Goal: Transaction & Acquisition: Purchase product/service

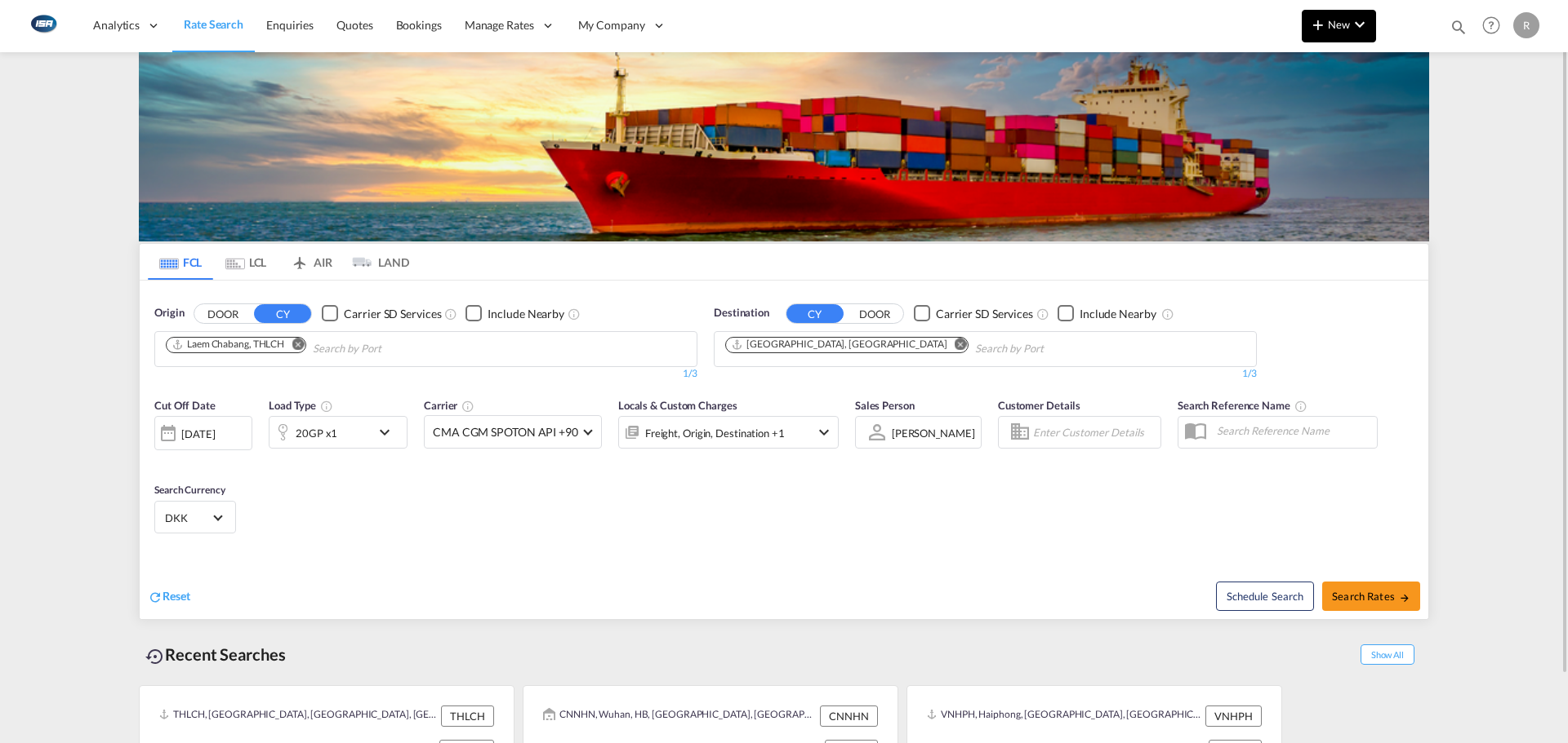
click at [1359, 30] on md-icon "icon-chevron-down" at bounding box center [1359, 24] width 19 height 19
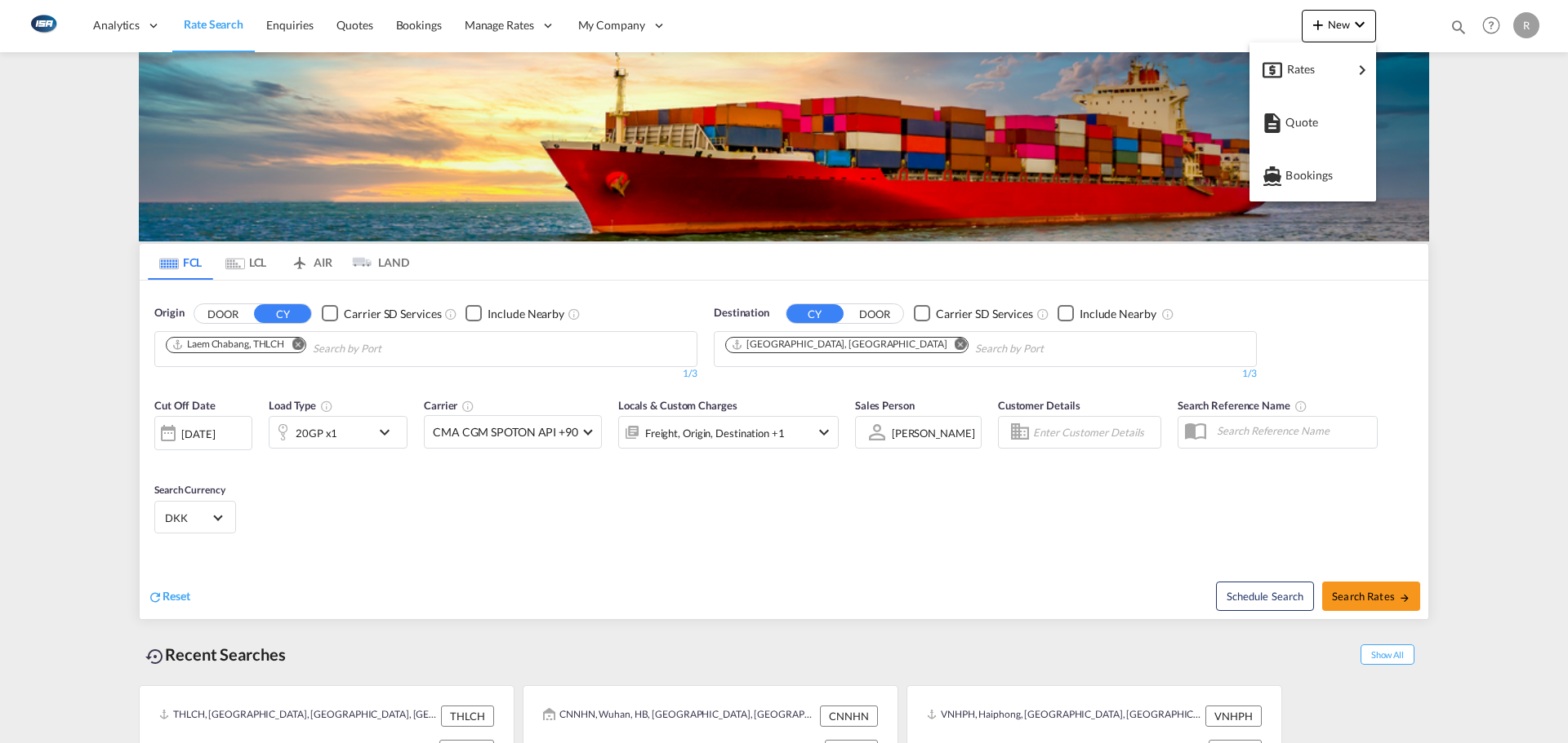
click at [1337, 52] on div "Rates" at bounding box center [1319, 69] width 65 height 41
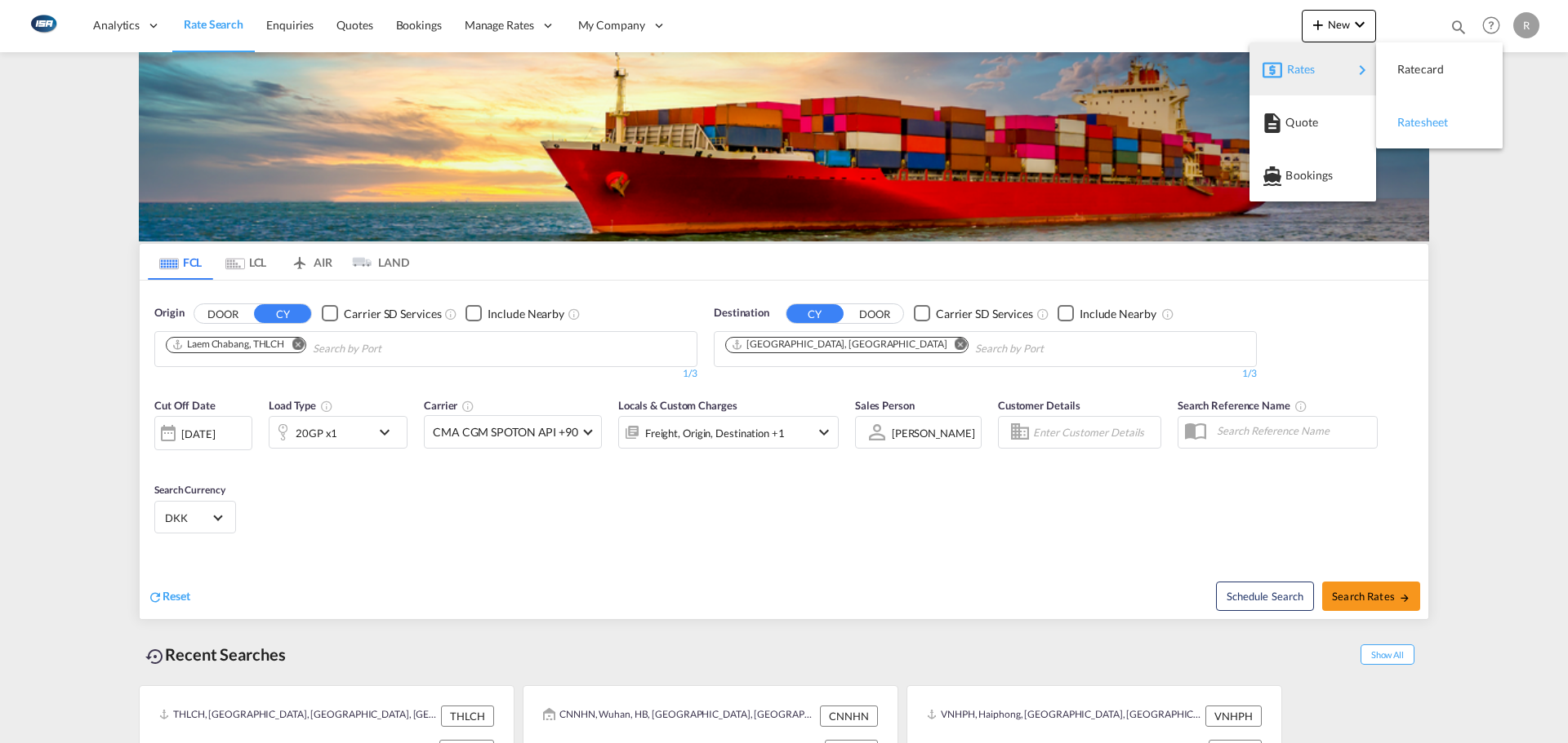
click at [1403, 122] on span "Ratesheet" at bounding box center [1406, 122] width 18 height 32
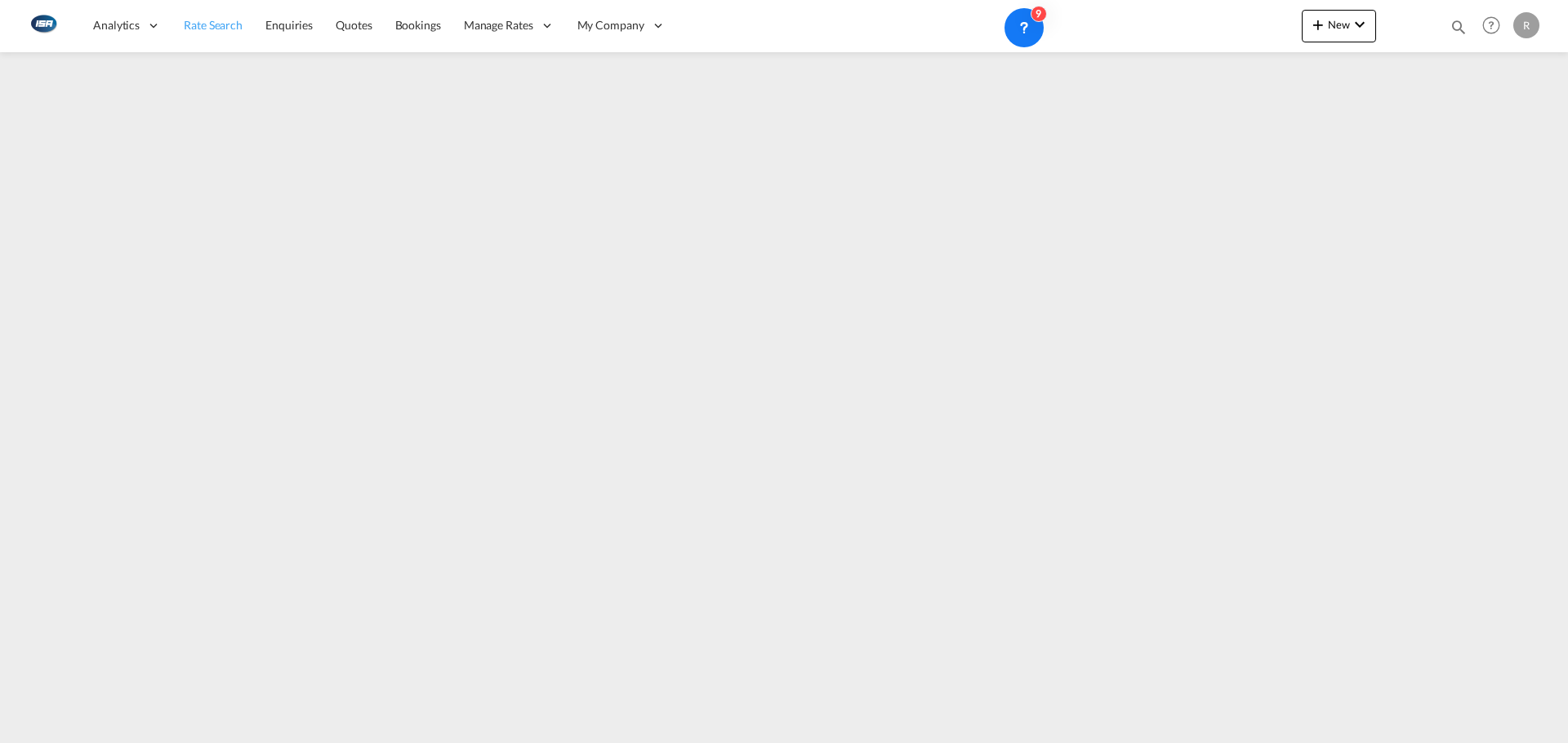
click at [188, 32] on span "Rate Search" at bounding box center [213, 25] width 58 height 17
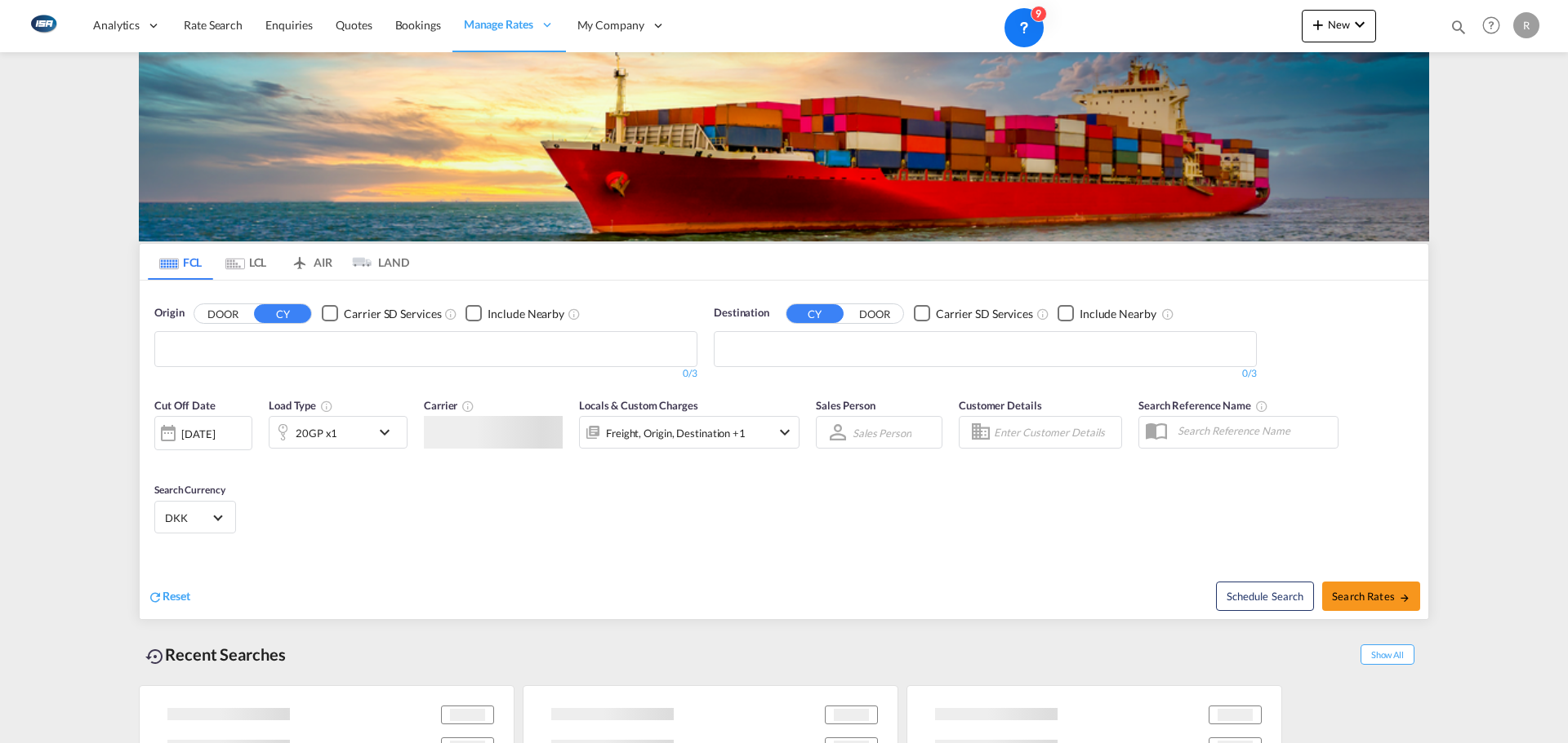
click at [257, 259] on md-tab-item "LCL" at bounding box center [245, 262] width 65 height 36
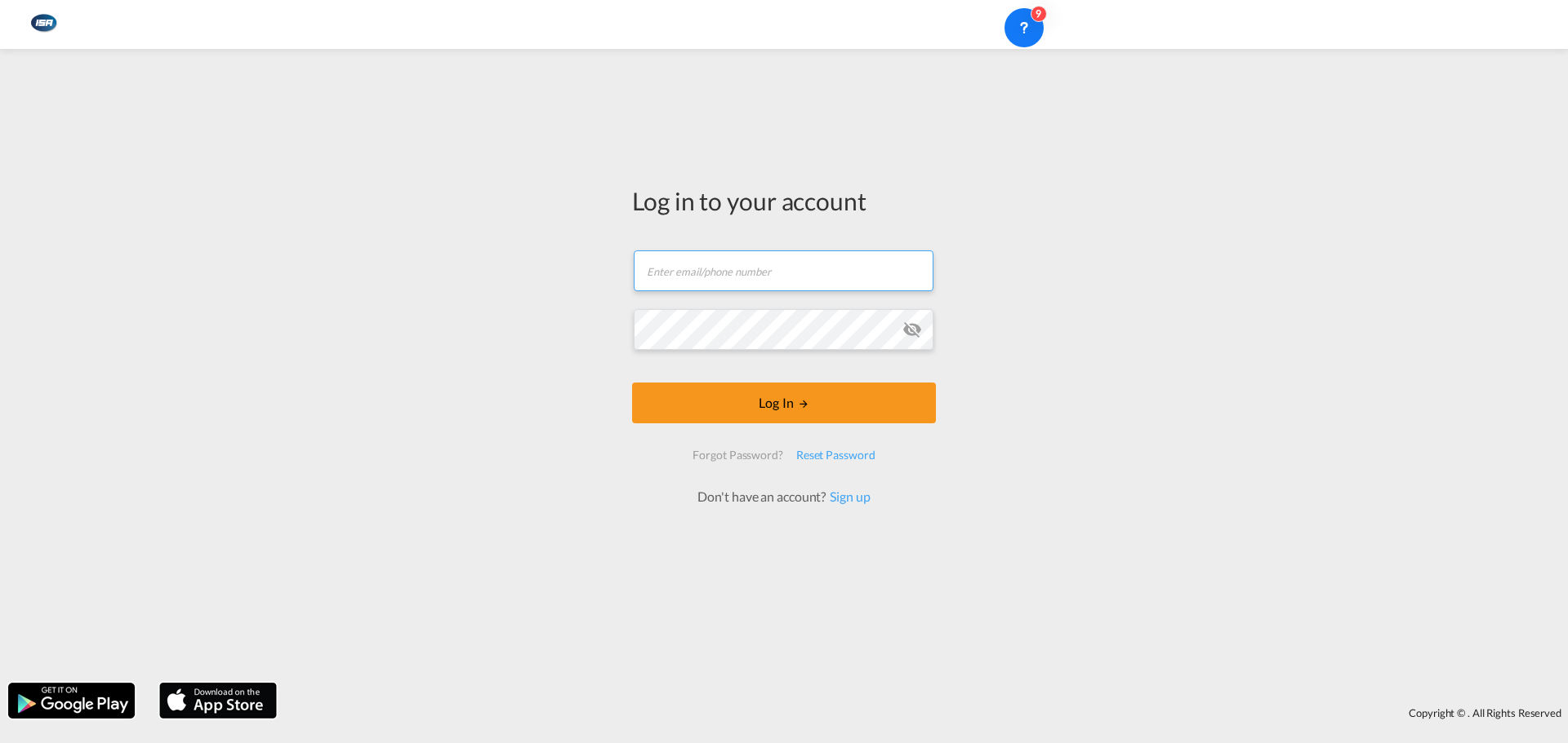
type input "[EMAIL_ADDRESS][DOMAIN_NAME]"
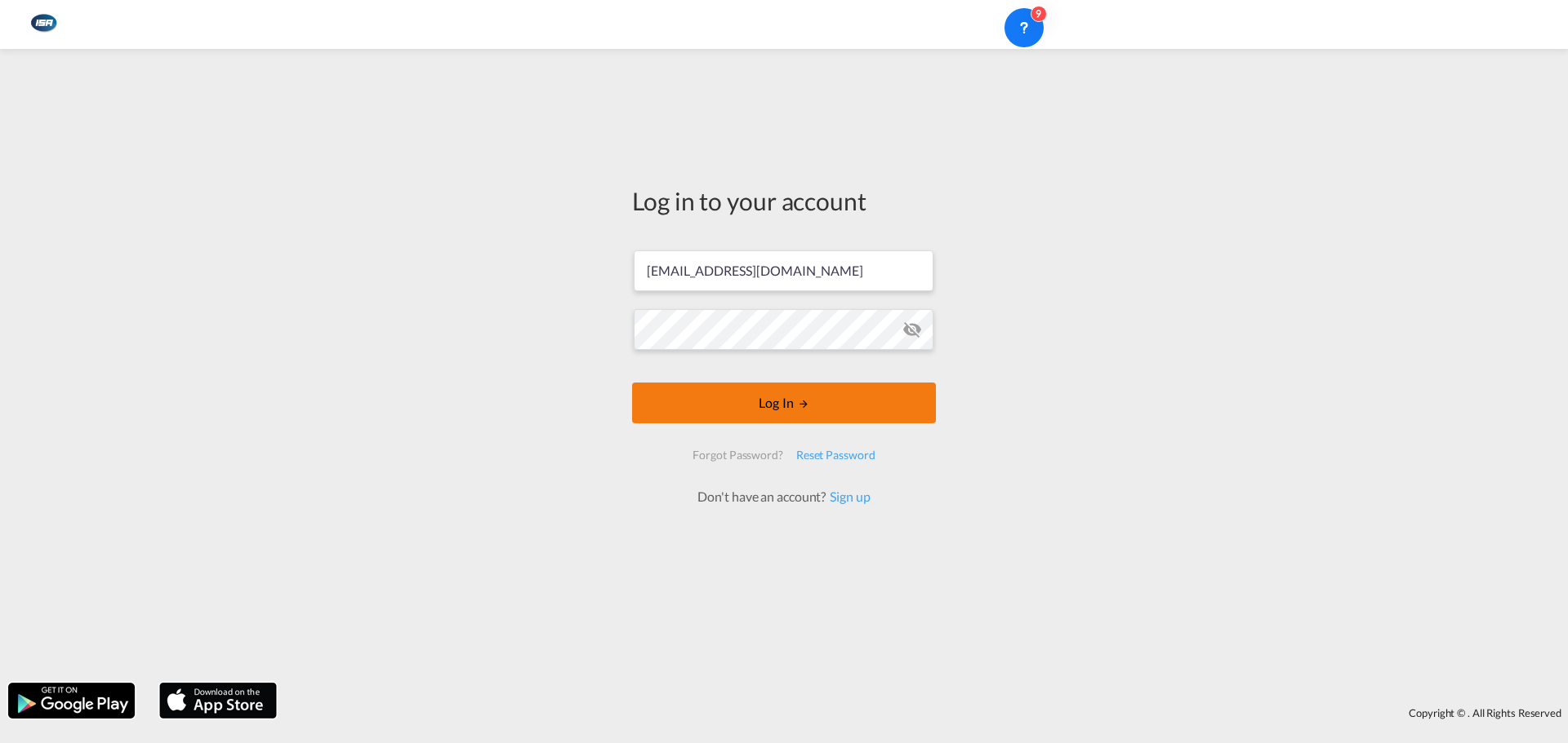
click at [764, 404] on button "Log In" at bounding box center [784, 403] width 304 height 41
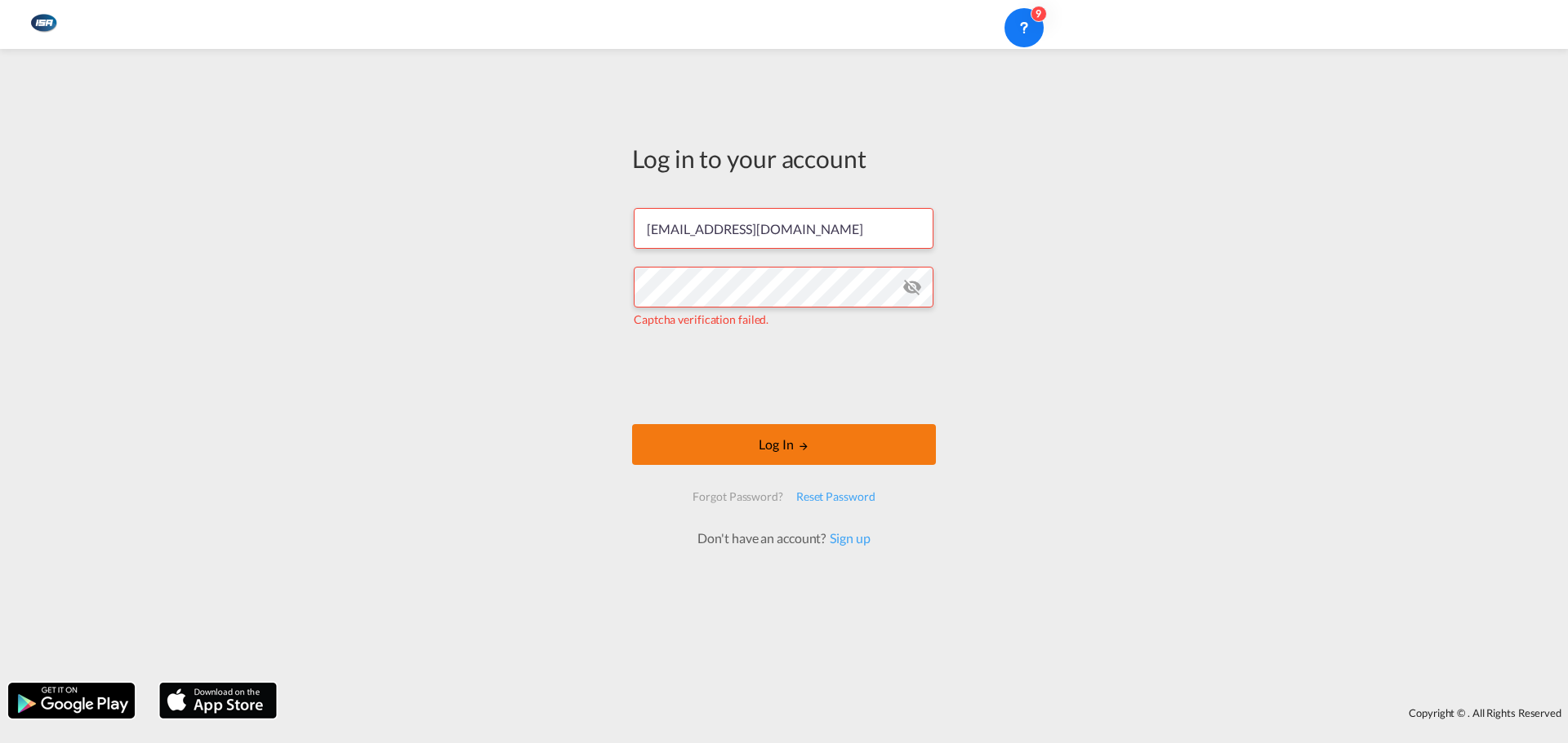
click at [765, 440] on button "Log In" at bounding box center [784, 445] width 304 height 41
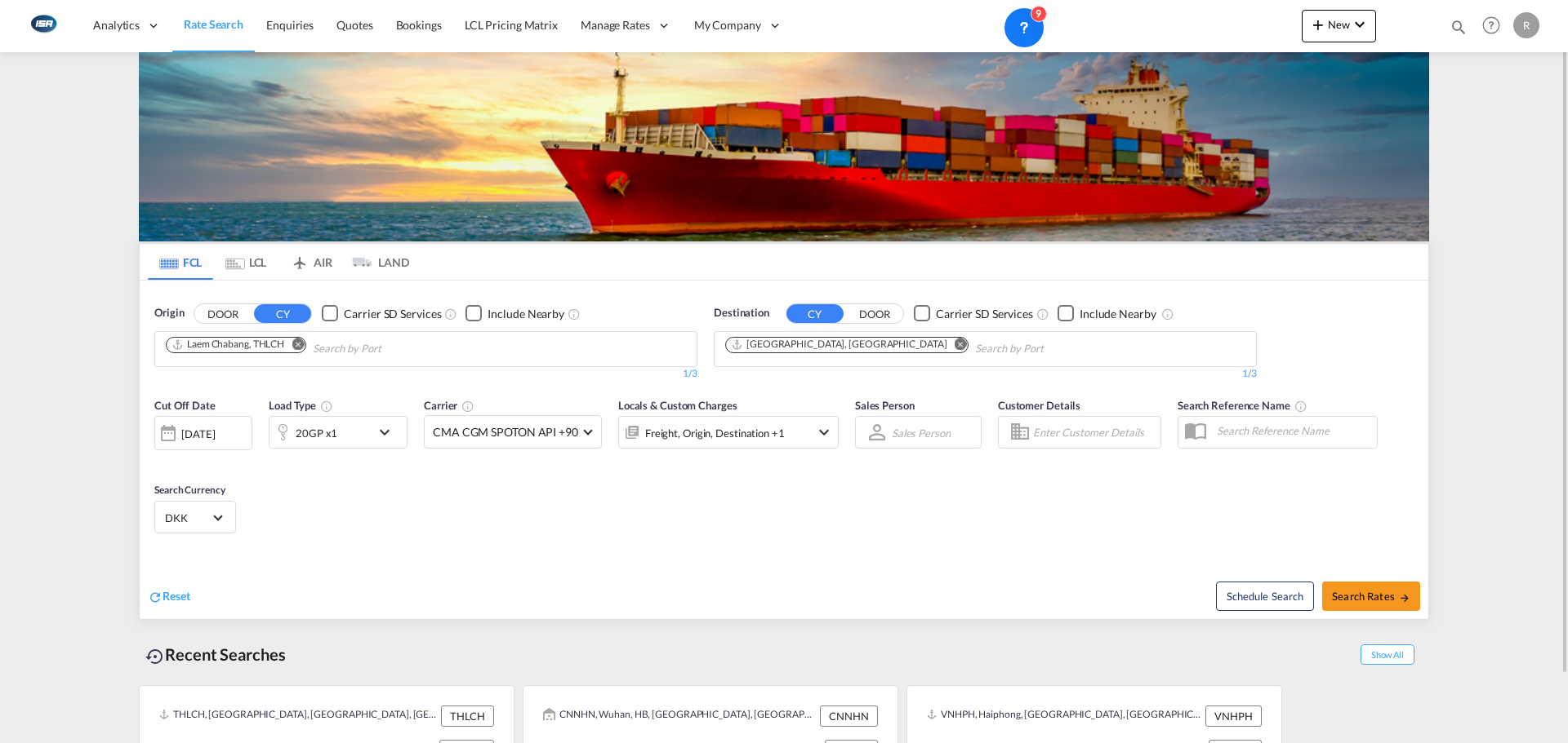
click at [247, 260] on md-tab-item "LCL" at bounding box center [245, 262] width 65 height 36
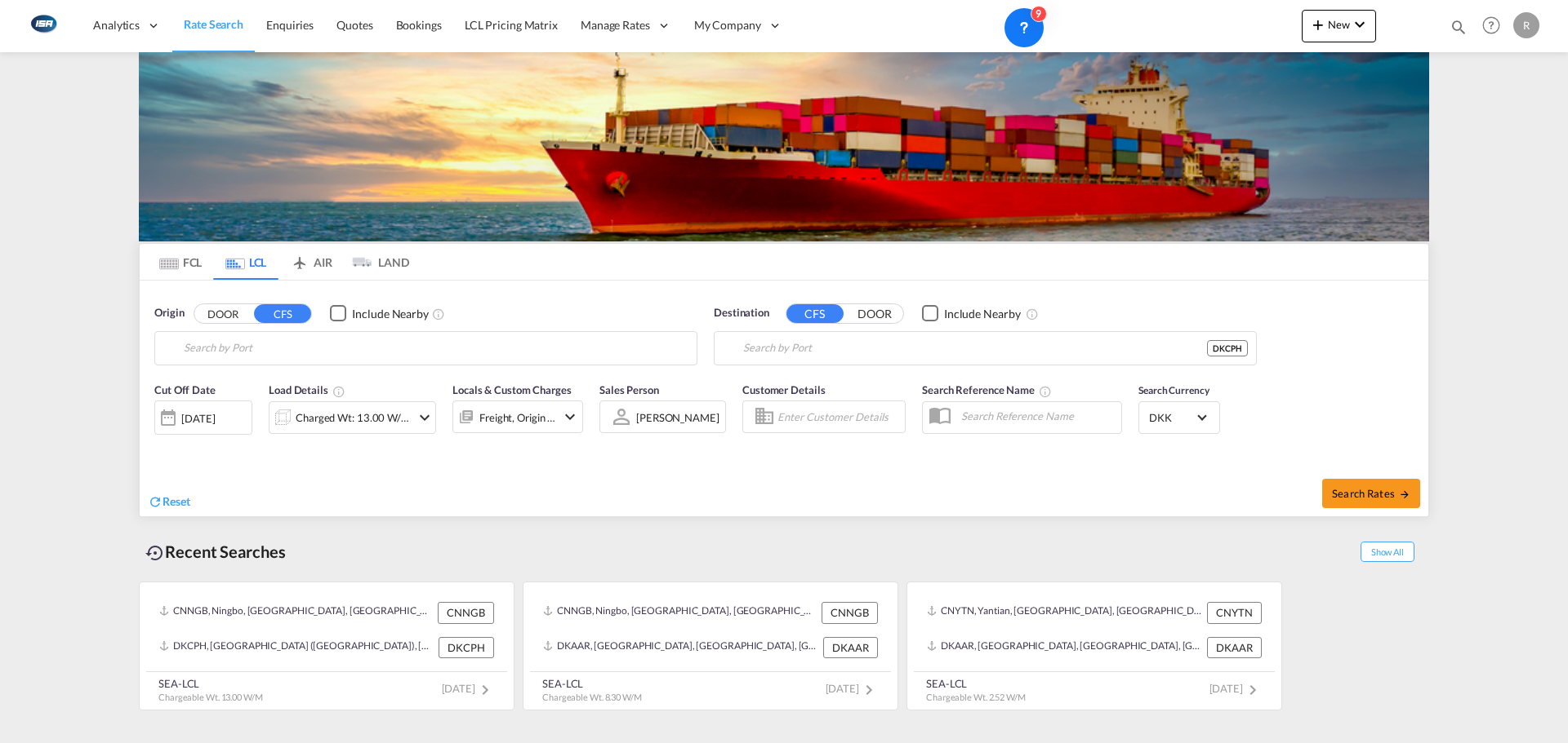
type input "Ningbo, ZJ, CNNGB"
type input "[GEOGRAPHIC_DATA] ([GEOGRAPHIC_DATA]), DKCPH"
click at [363, 339] on input "Ningbo, ZJ, CNNGB" at bounding box center [436, 349] width 504 height 24
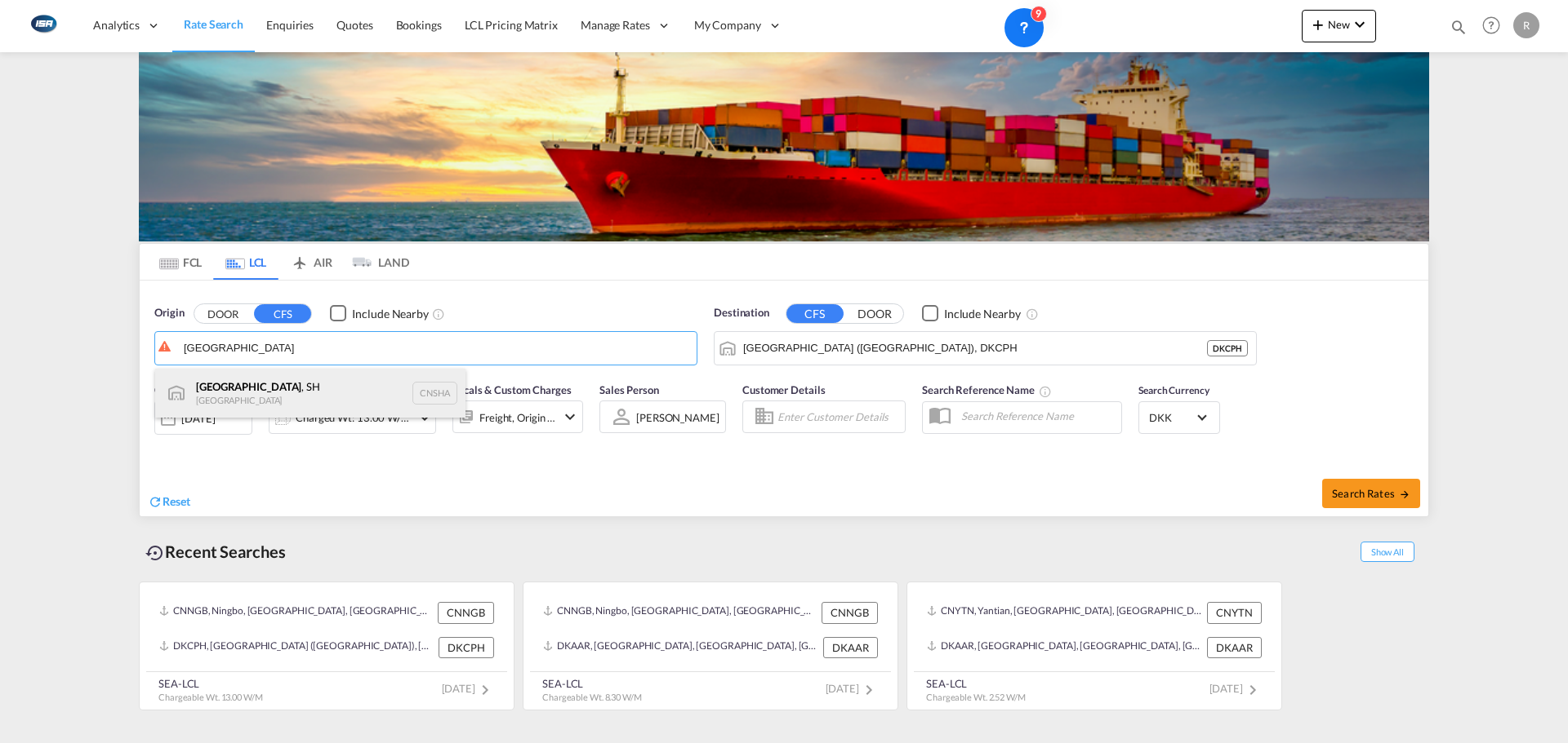
click at [246, 385] on div "[GEOGRAPHIC_DATA] , SH China CNSHA" at bounding box center [311, 393] width 311 height 49
type input "[GEOGRAPHIC_DATA], SH, CNSHA"
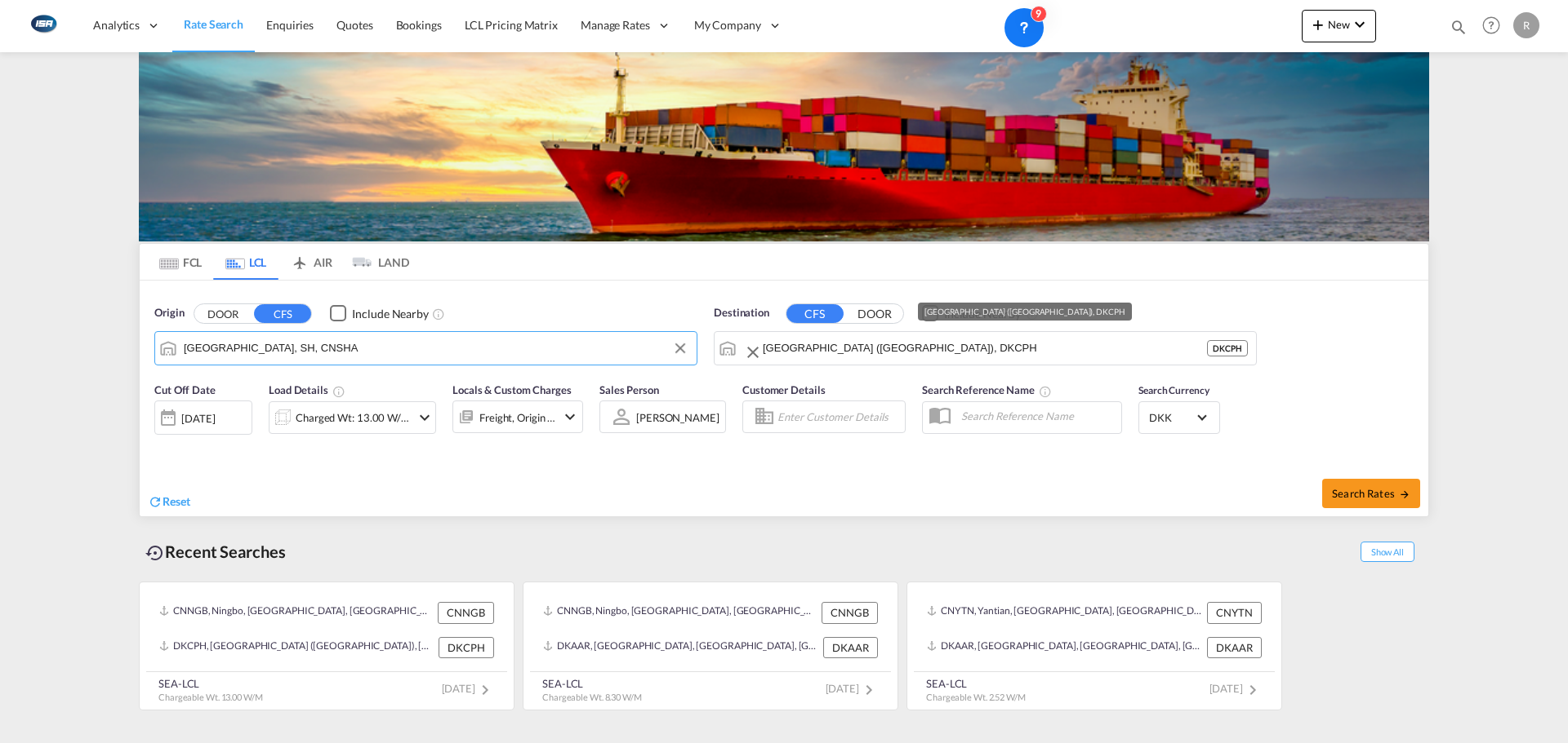
click at [895, 349] on input "[GEOGRAPHIC_DATA] ([GEOGRAPHIC_DATA]), DKCPH" at bounding box center [984, 349] width 444 height 24
click at [966, 349] on input "[GEOGRAPHIC_DATA] ([GEOGRAPHIC_DATA]), DKCPH" at bounding box center [996, 349] width 504 height 24
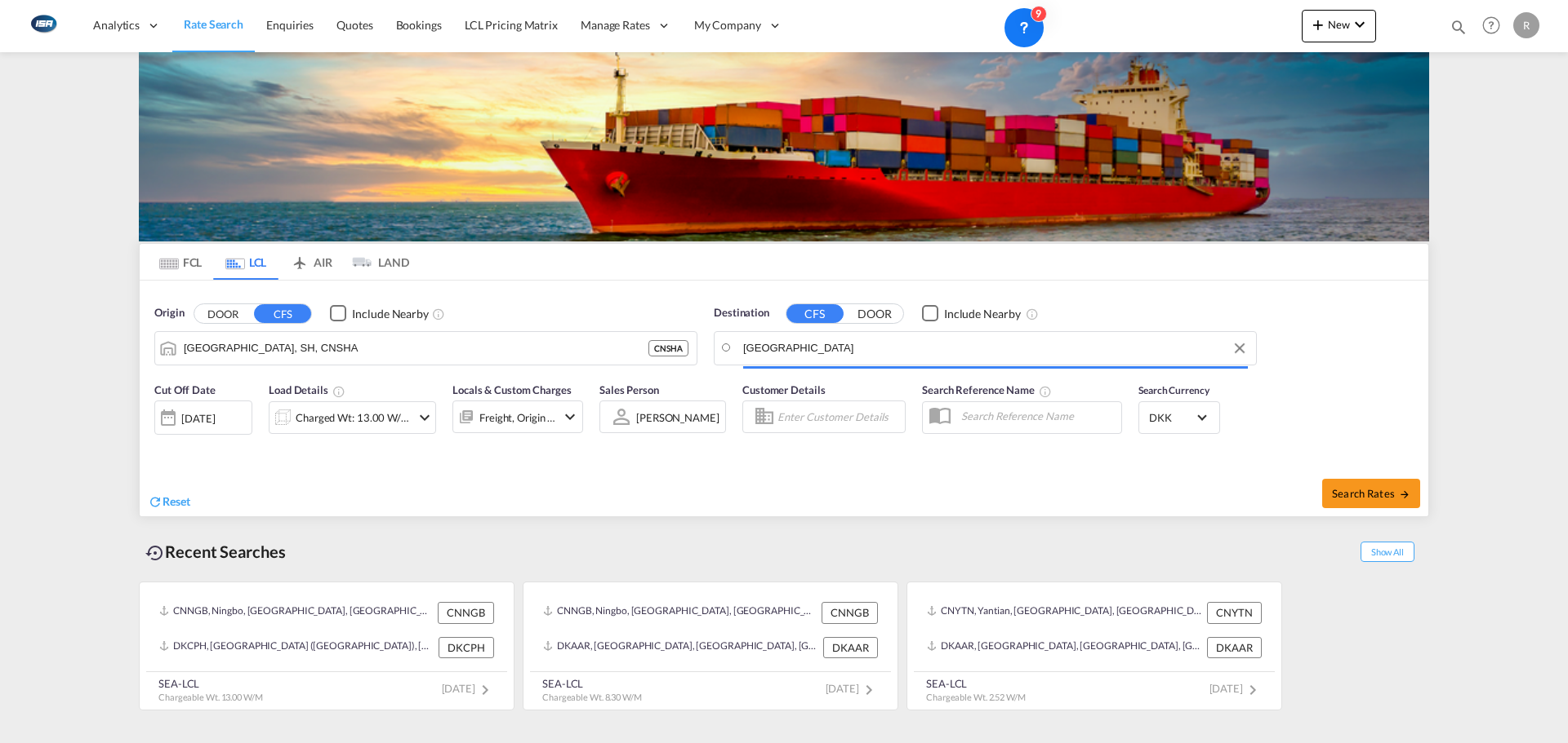
click at [798, 352] on body "Analytics Reports Dashboard Rate Search Enquiries Quotes Bookings" at bounding box center [784, 372] width 1568 height 743
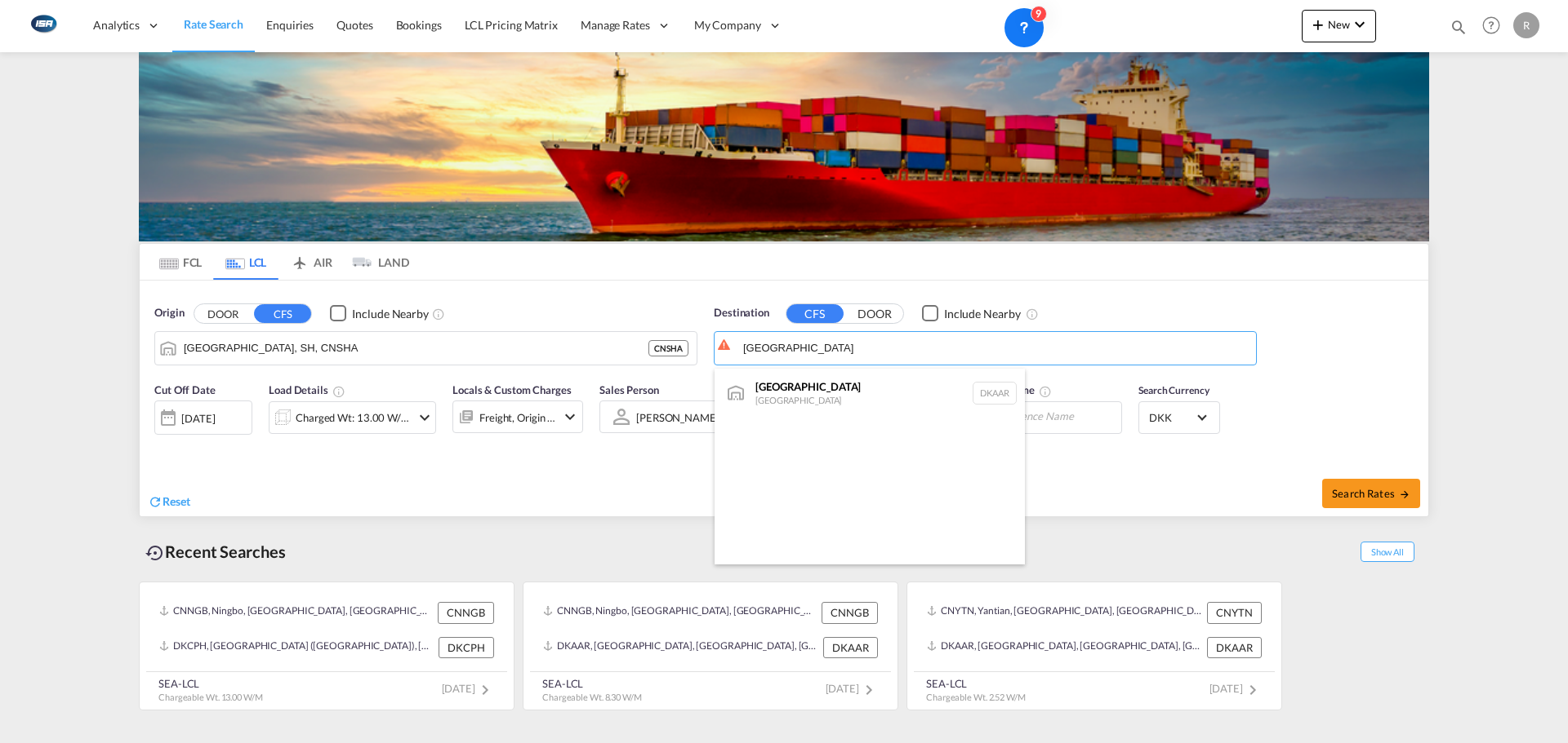
click at [788, 399] on div "Aarhus [GEOGRAPHIC_DATA] [GEOGRAPHIC_DATA]" at bounding box center [870, 393] width 311 height 49
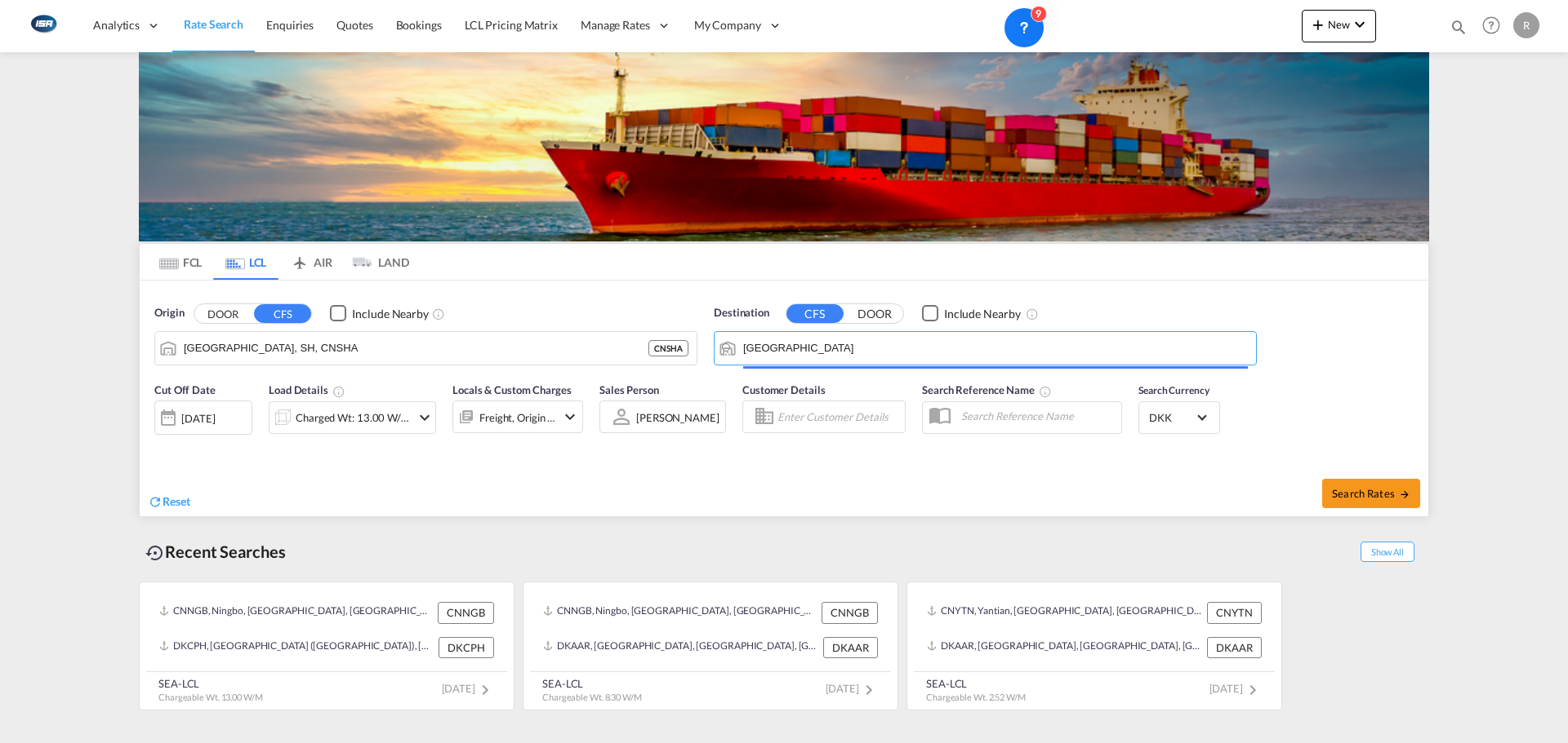
type input "[GEOGRAPHIC_DATA], [GEOGRAPHIC_DATA]"
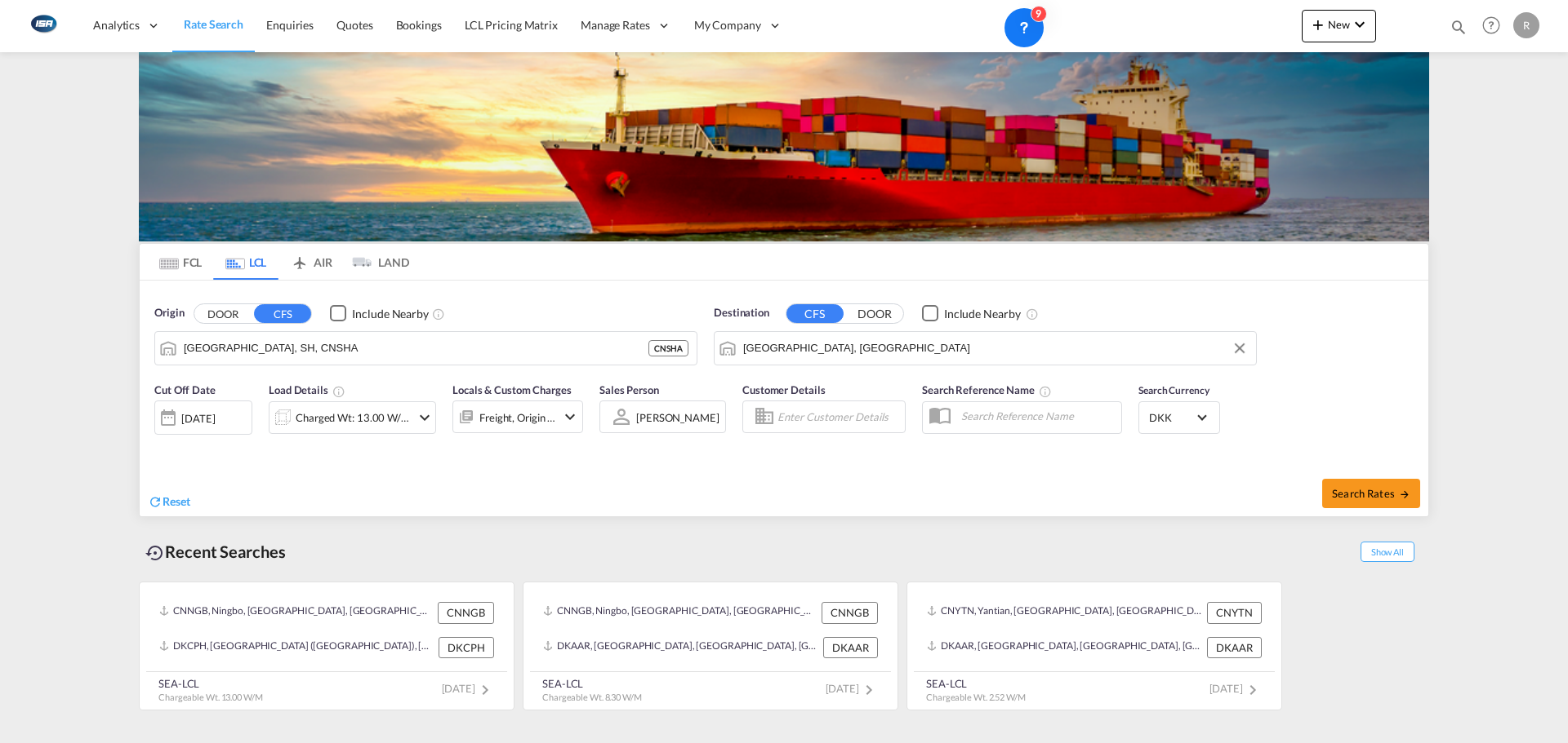
drag, startPoint x: 366, startPoint y: 349, endPoint x: 356, endPoint y: 451, distance: 102.5
click at [366, 349] on input "[GEOGRAPHIC_DATA], SH, CNSHA" at bounding box center [416, 349] width 464 height 24
click at [191, 420] on div "[DATE]" at bounding box center [198, 419] width 33 height 15
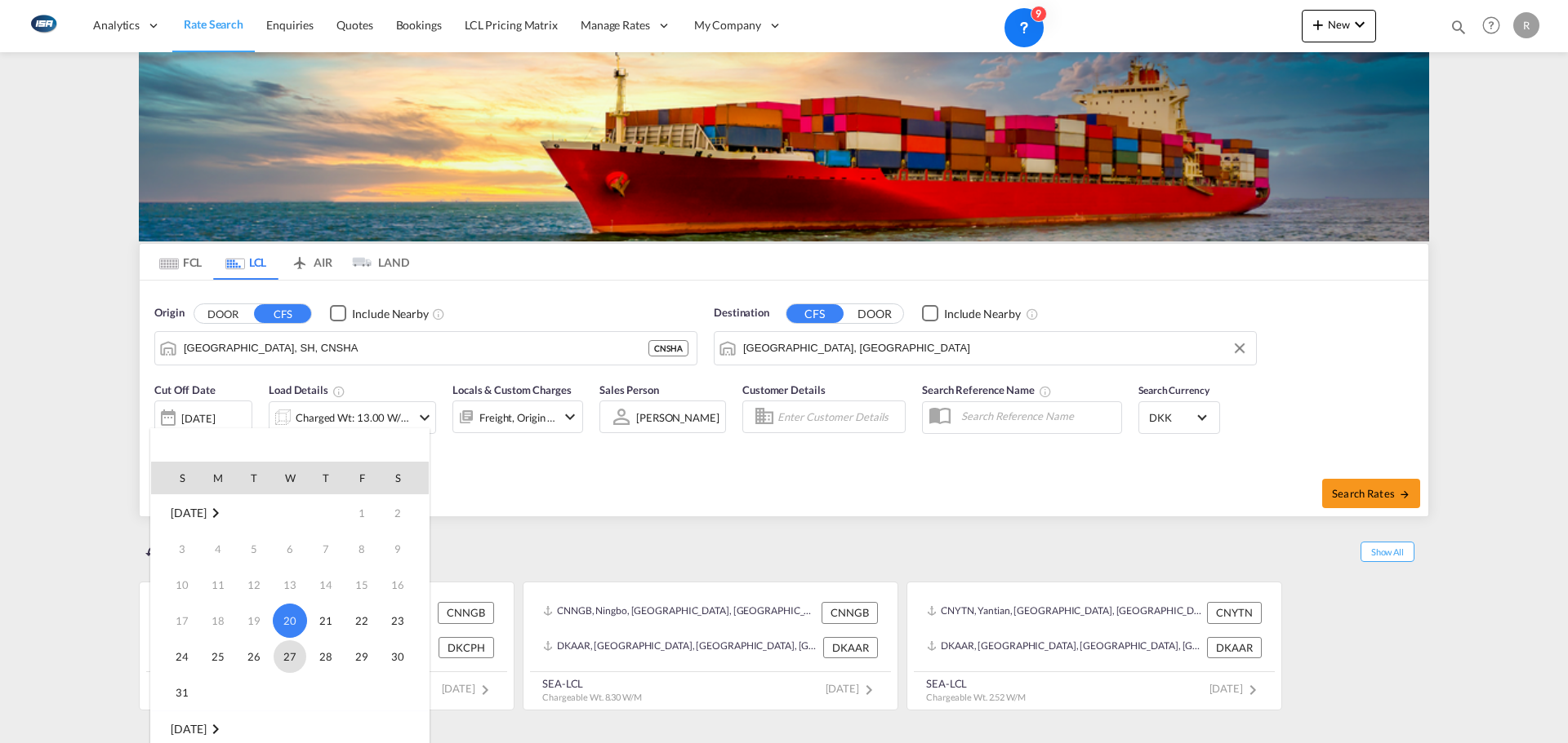
click at [295, 659] on span "27" at bounding box center [289, 657] width 32 height 32
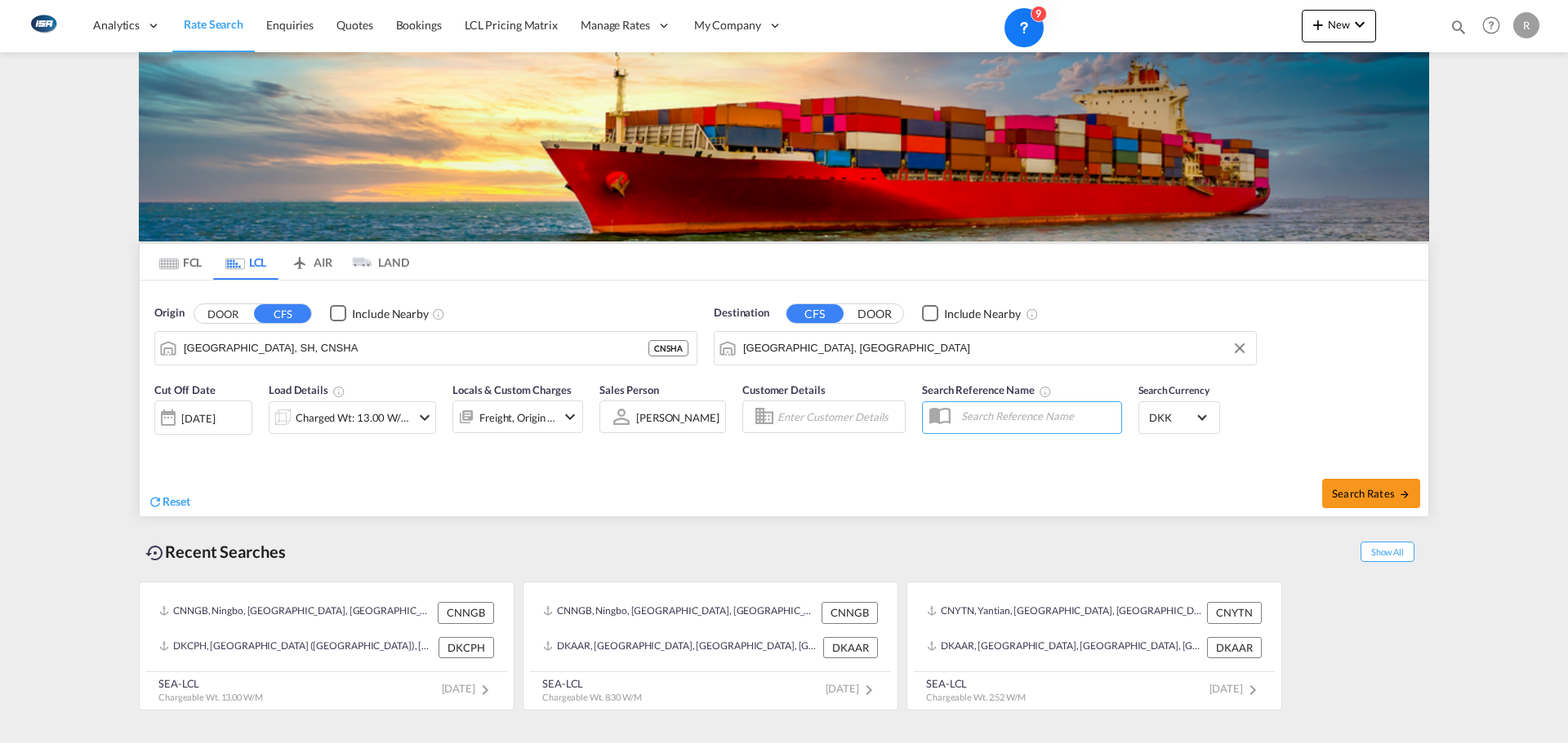
click at [375, 412] on div "Charged Wt: 13.00 W/M" at bounding box center [353, 418] width 115 height 23
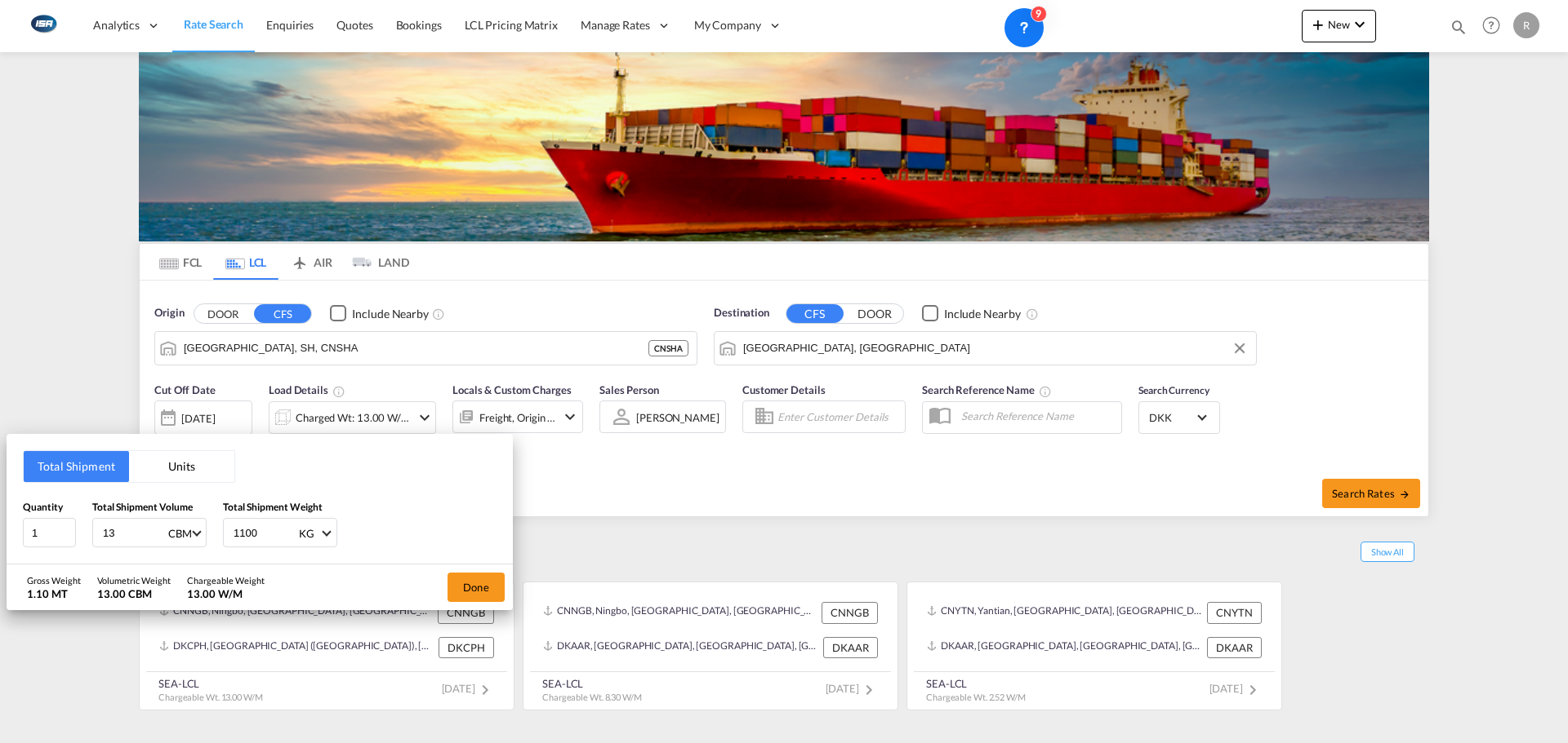
click at [147, 538] on input "13" at bounding box center [134, 533] width 65 height 28
type input "1"
type input "5.4"
type input "954"
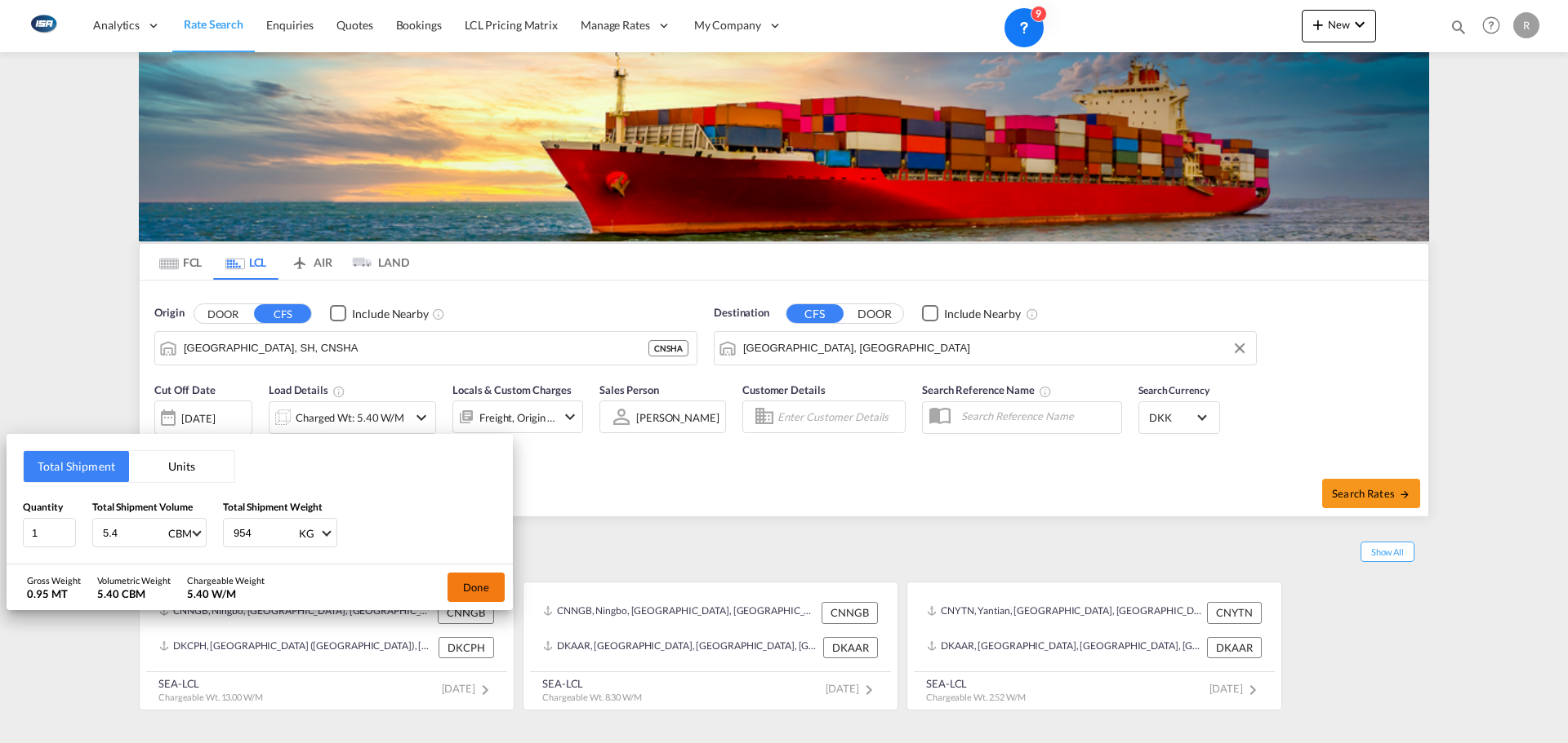
click at [458, 590] on button "Done" at bounding box center [476, 588] width 58 height 30
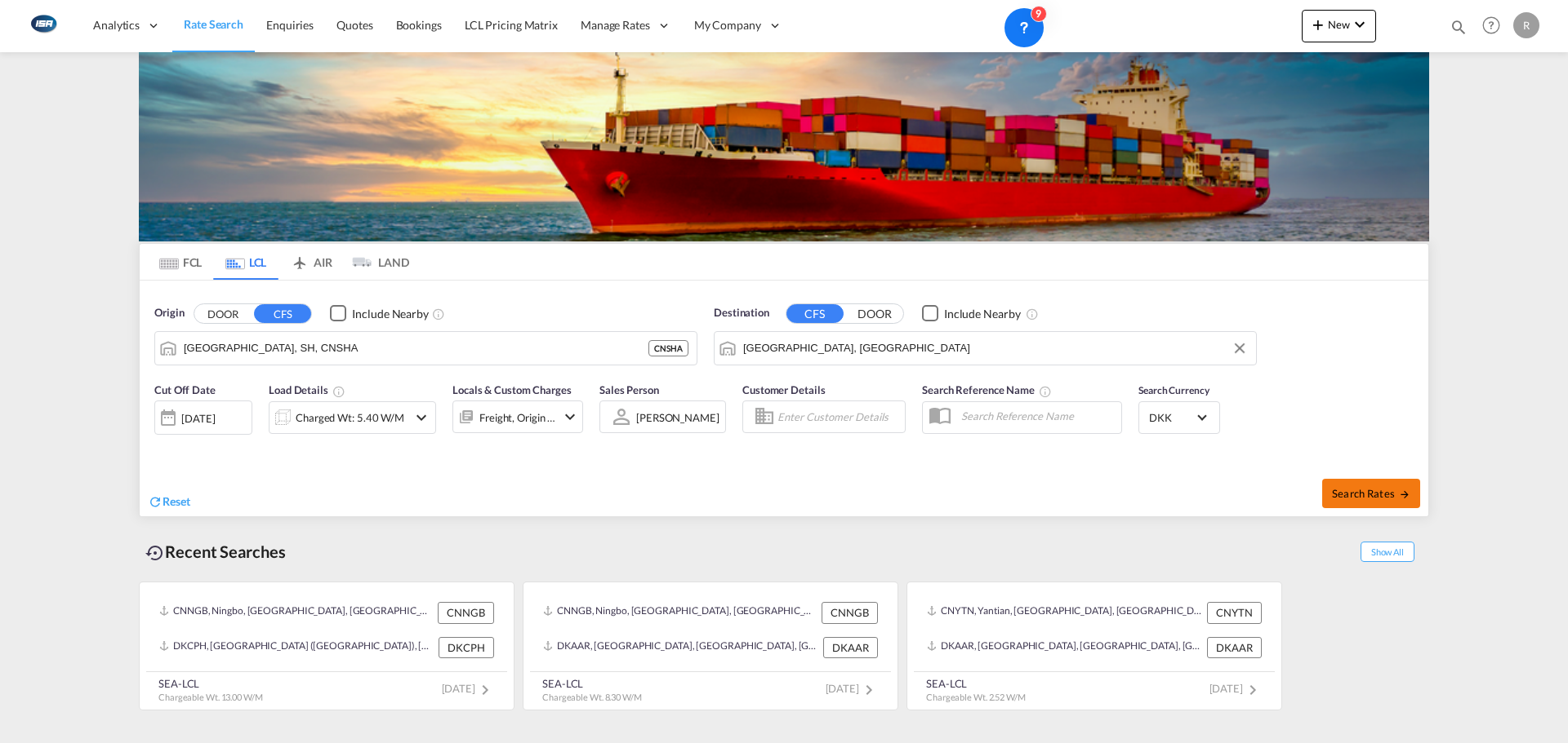
click at [1366, 500] on button "Search Rates" at bounding box center [1371, 494] width 98 height 30
type input "CNSHA to DKAAR / [DATE]"
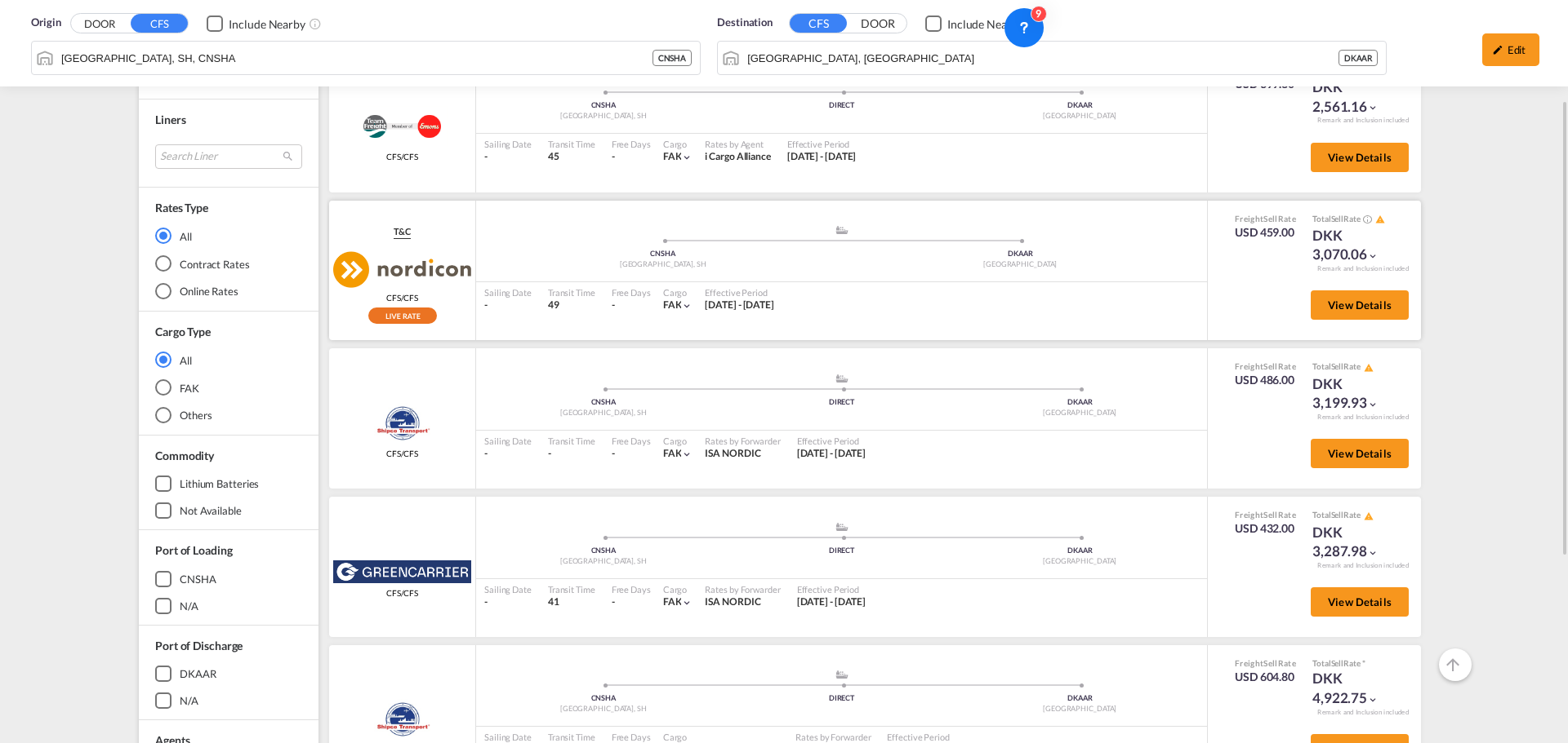
scroll to position [82, 0]
